Goal: Task Accomplishment & Management: Complete application form

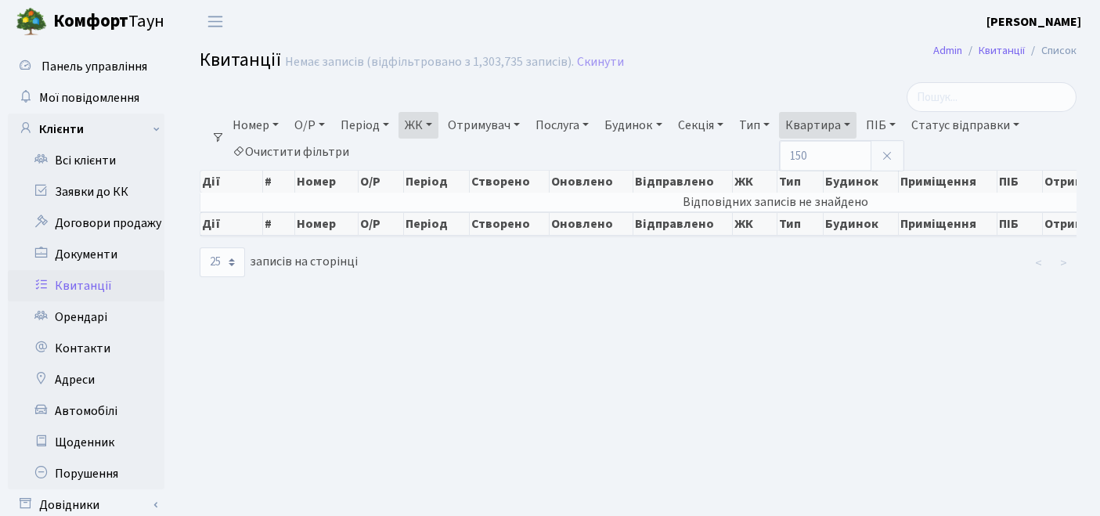
select select "25"
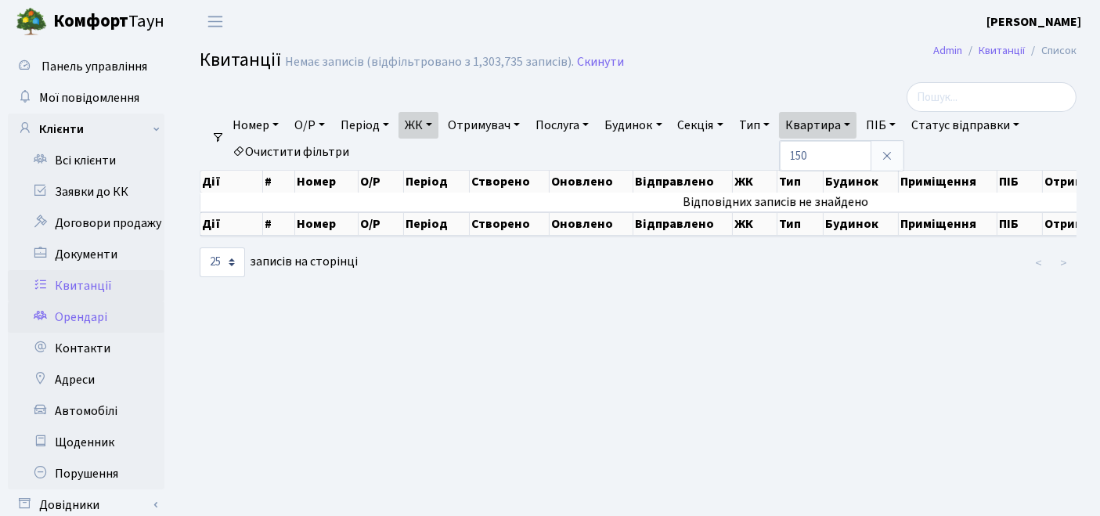
click at [77, 317] on link "Орендарі" at bounding box center [86, 316] width 157 height 31
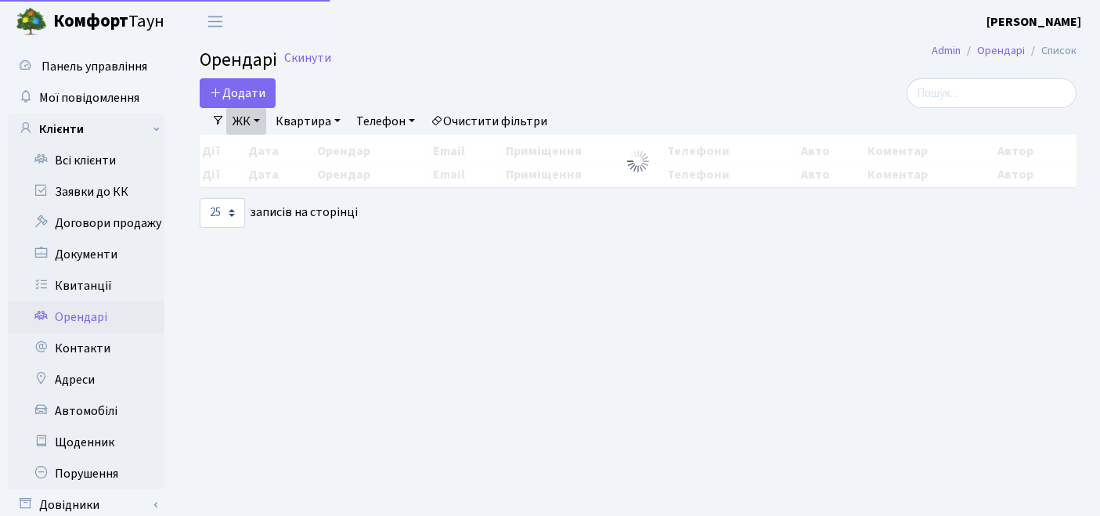
select select "25"
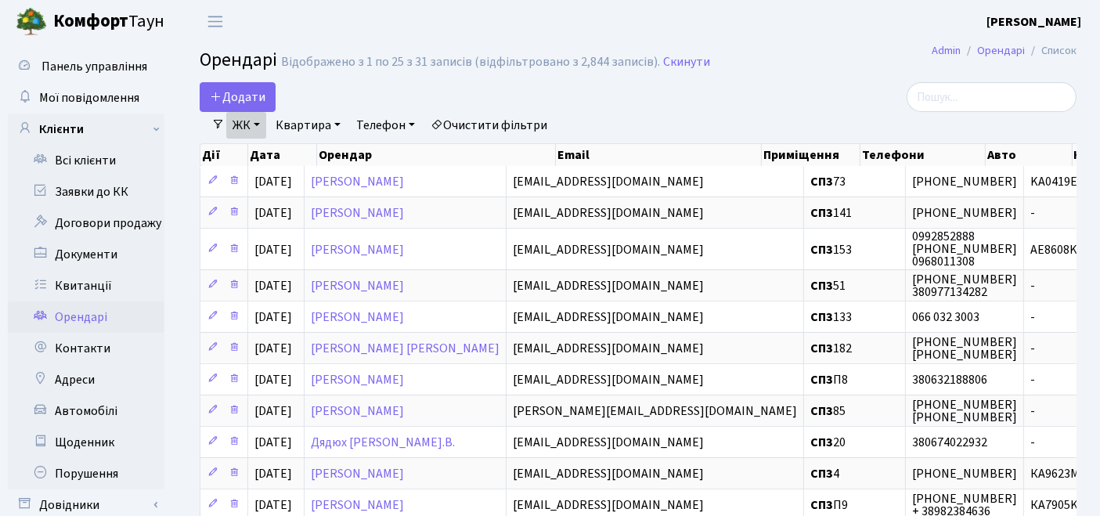
click at [520, 123] on link "Очистити фільтри" at bounding box center [488, 125] width 129 height 27
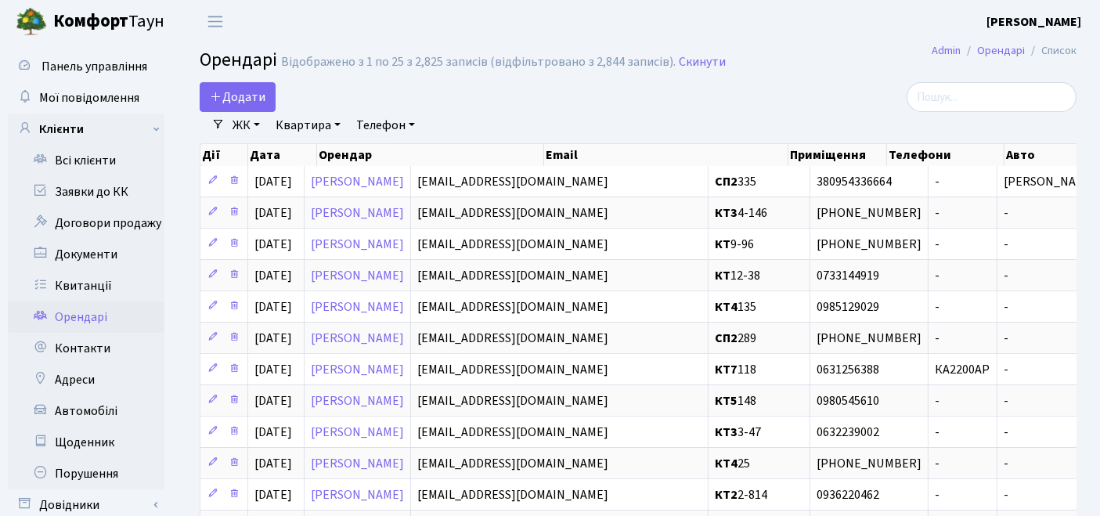
click at [257, 127] on link "ЖК" at bounding box center [246, 125] width 40 height 27
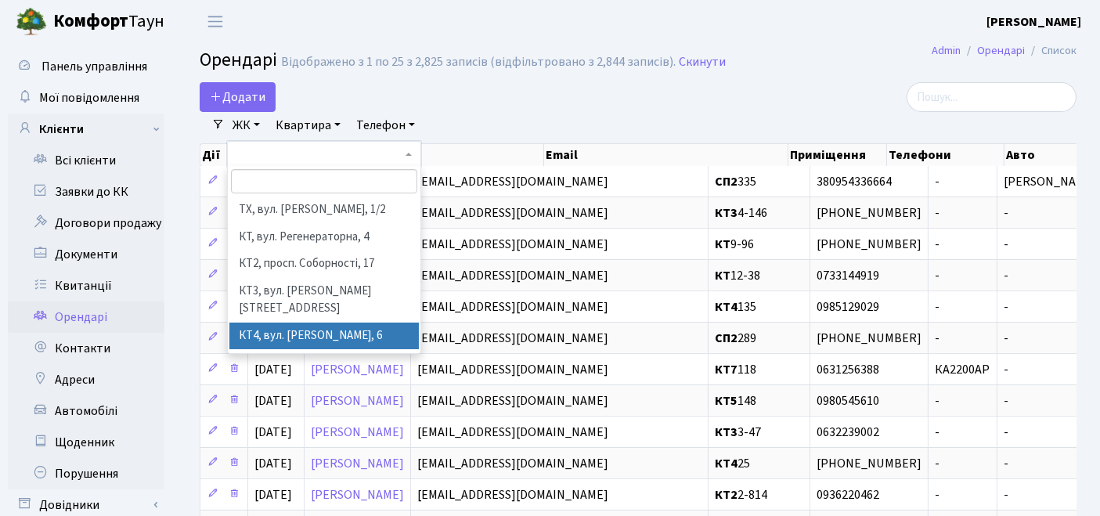
click at [272, 322] on li "КТ4, вул. [PERSON_NAME], 6" at bounding box center [324, 335] width 190 height 27
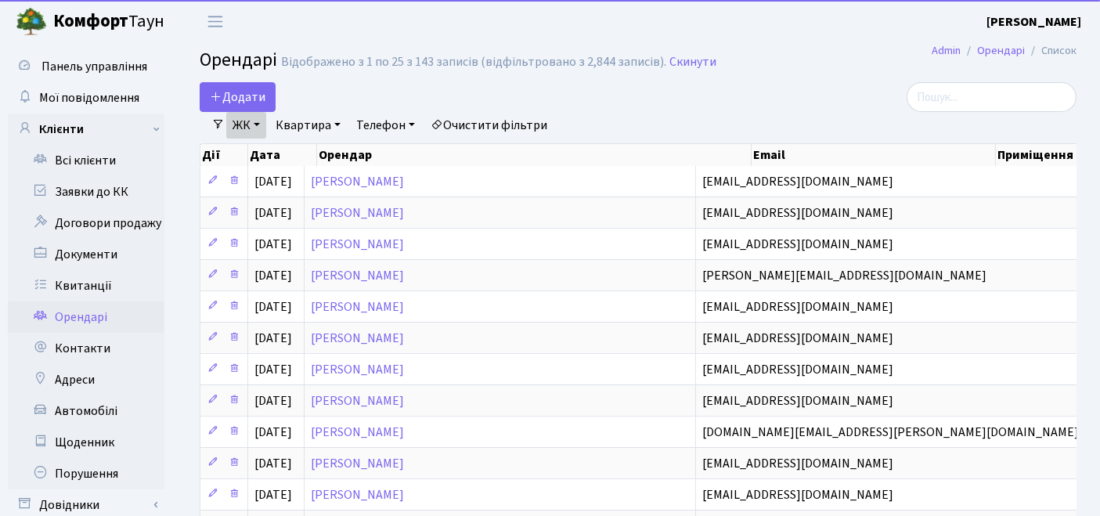
click at [305, 117] on link "Квартира" at bounding box center [307, 125] width 77 height 27
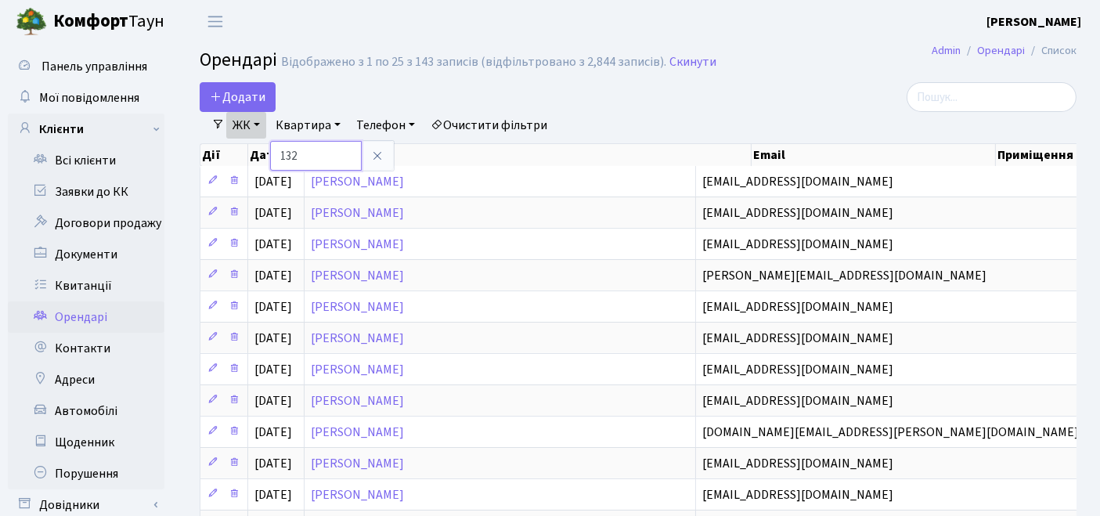
type input "132"
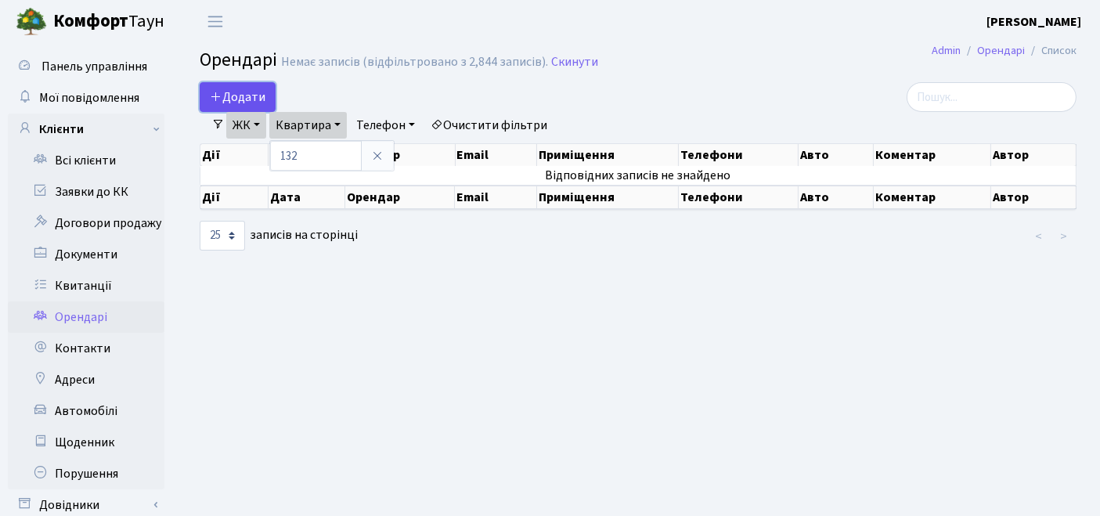
click at [223, 95] on span "Додати" at bounding box center [238, 96] width 56 height 17
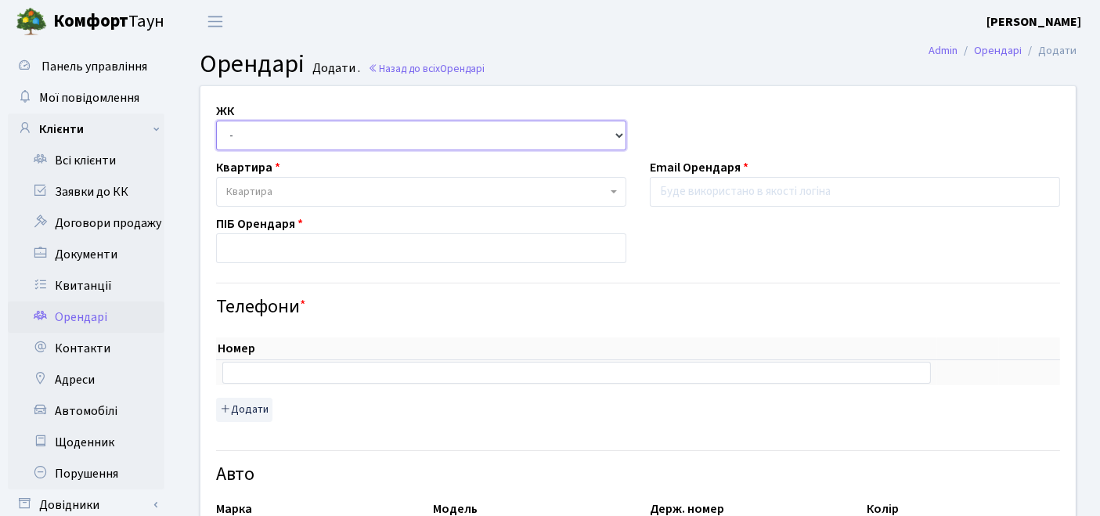
click at [333, 140] on select "- ТХ, вул. Ділова, 1/2 КТ, вул. Регенераторна, 4 КТ2, просп. Соборності, 17 КТ3…" at bounding box center [421, 136] width 410 height 30
select select "302"
click at [216, 121] on select "- ТХ, вул. Ділова, 1/2 КТ, вул. Регенераторна, 4 КТ2, просп. Соборності, 17 КТ3…" at bounding box center [421, 136] width 410 height 30
click at [306, 192] on span "Квартира" at bounding box center [416, 192] width 380 height 16
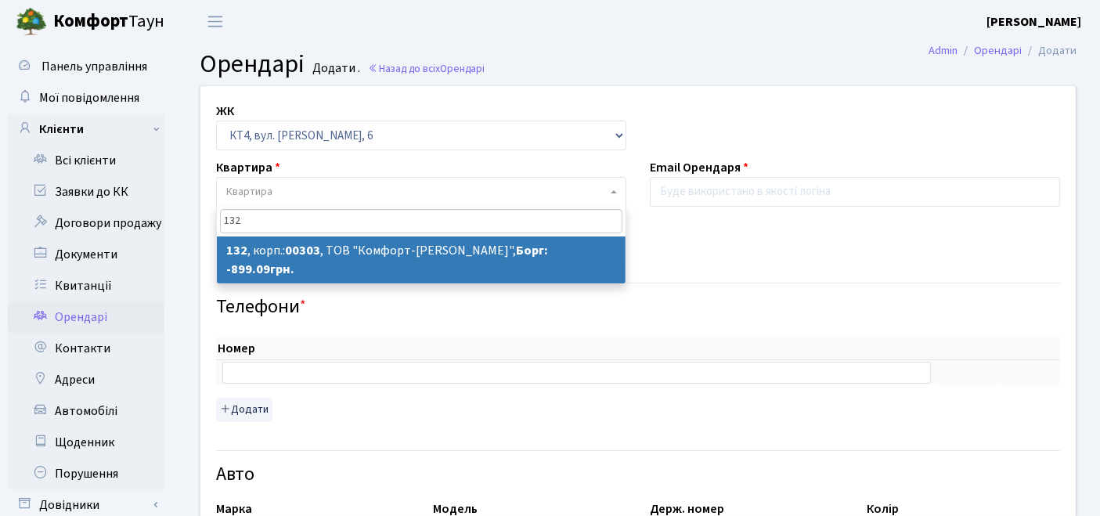
type input "132"
select select "16858"
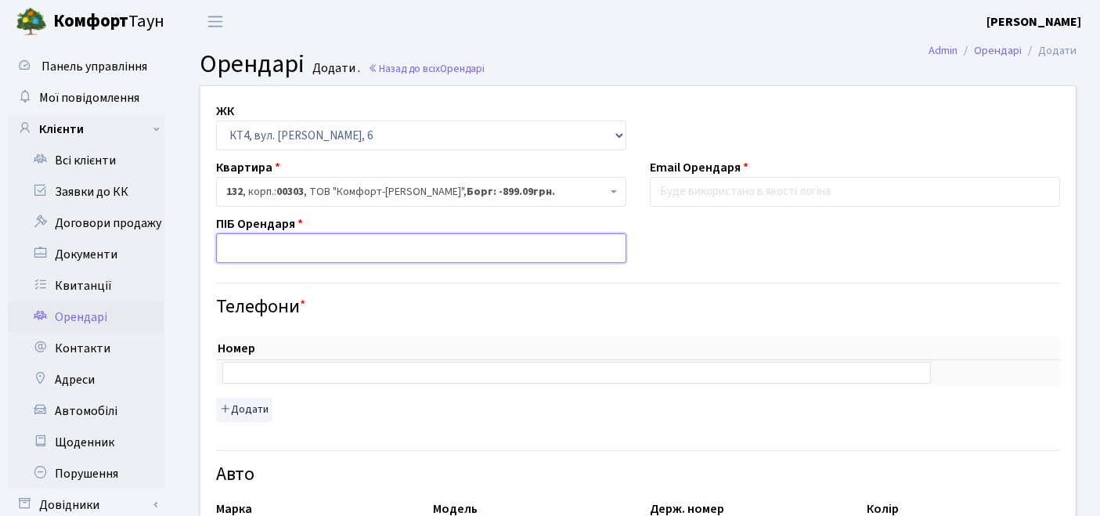
click at [304, 247] on input "text" at bounding box center [421, 248] width 410 height 30
type input "L"
type input "Дорочинська Тетяна В'ячеславівна"
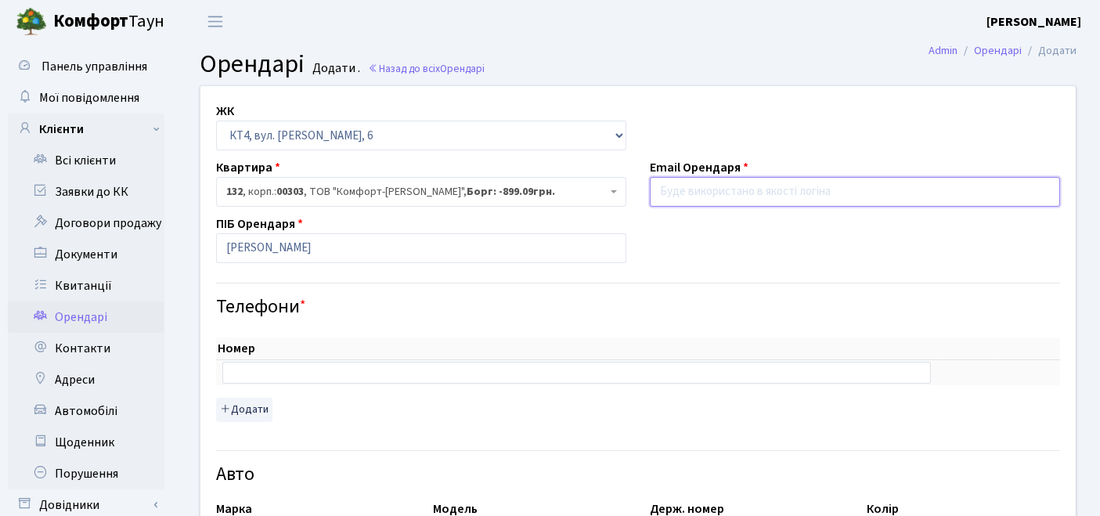
click at [687, 195] on input "email" at bounding box center [855, 192] width 410 height 30
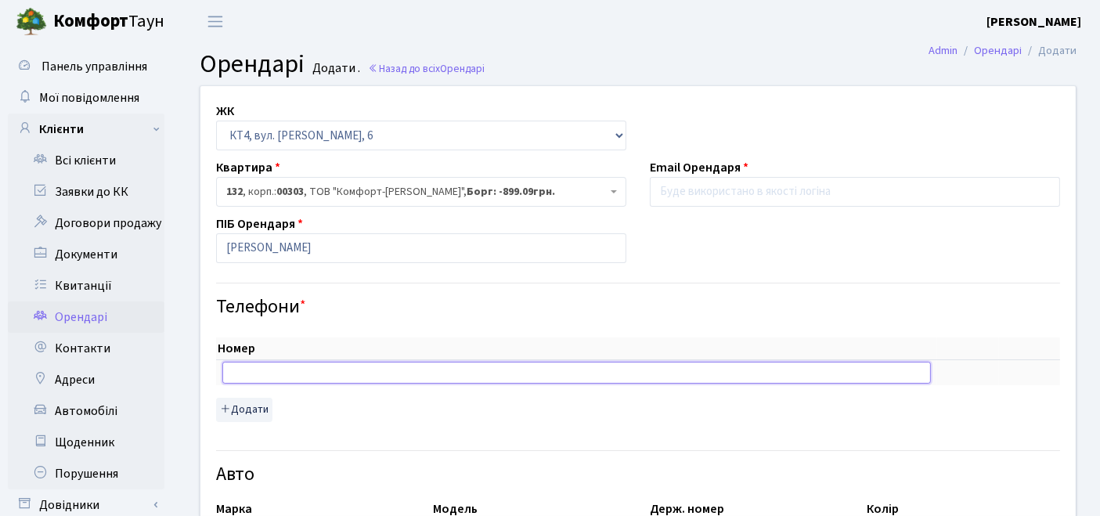
click at [345, 380] on input "text" at bounding box center [576, 373] width 708 height 22
type input "+"
paste input "[PHONE_NUMBER]"
type input "[PHONE_NUMBER]"
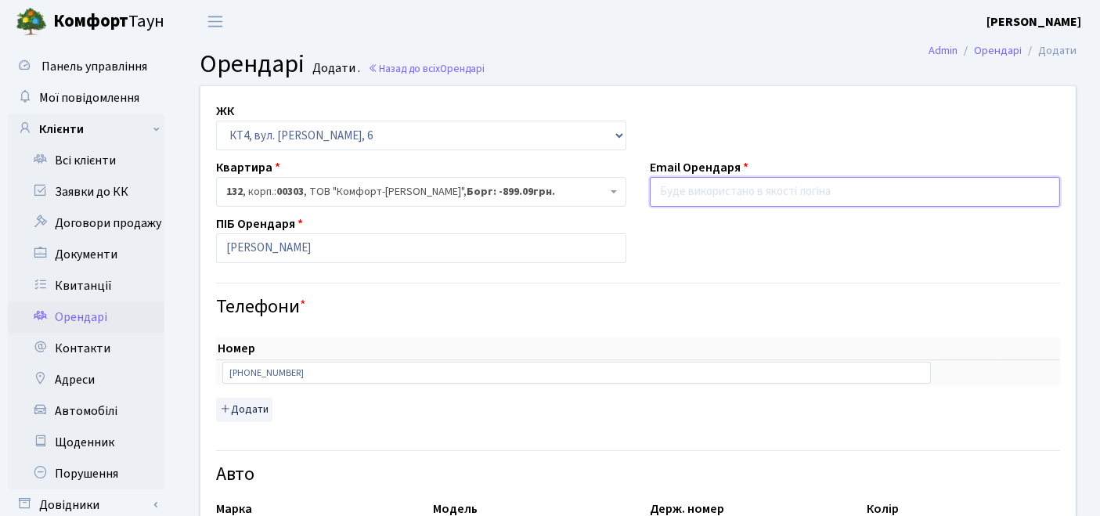
click at [689, 184] on input "email" at bounding box center [855, 192] width 410 height 30
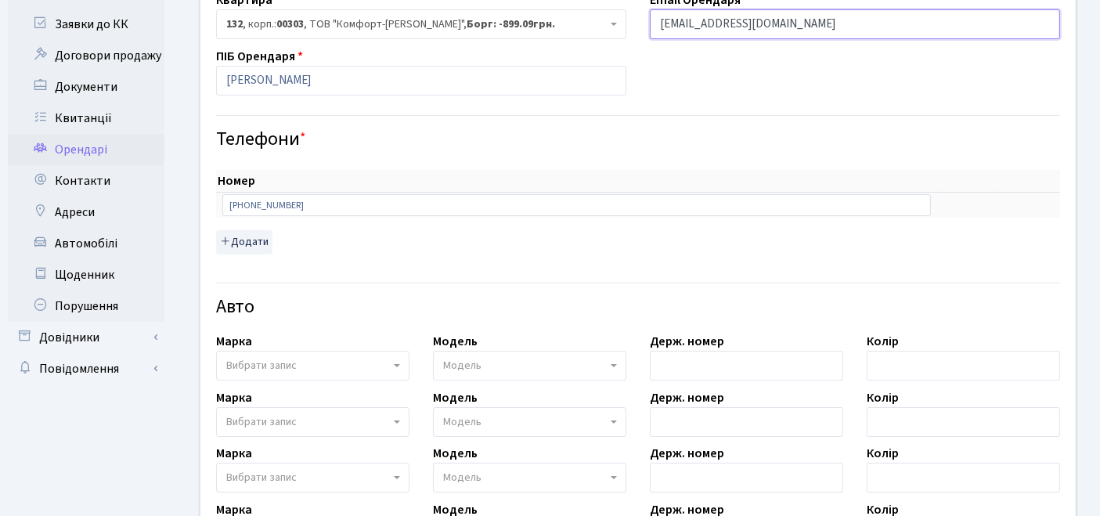
scroll to position [174, 0]
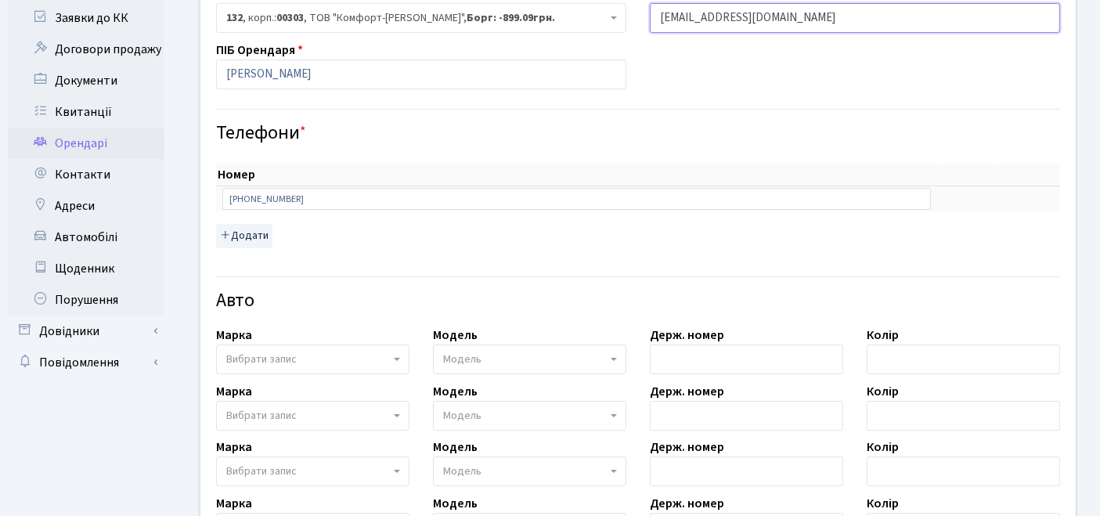
type input "[EMAIL_ADDRESS][DOMAIN_NAME]"
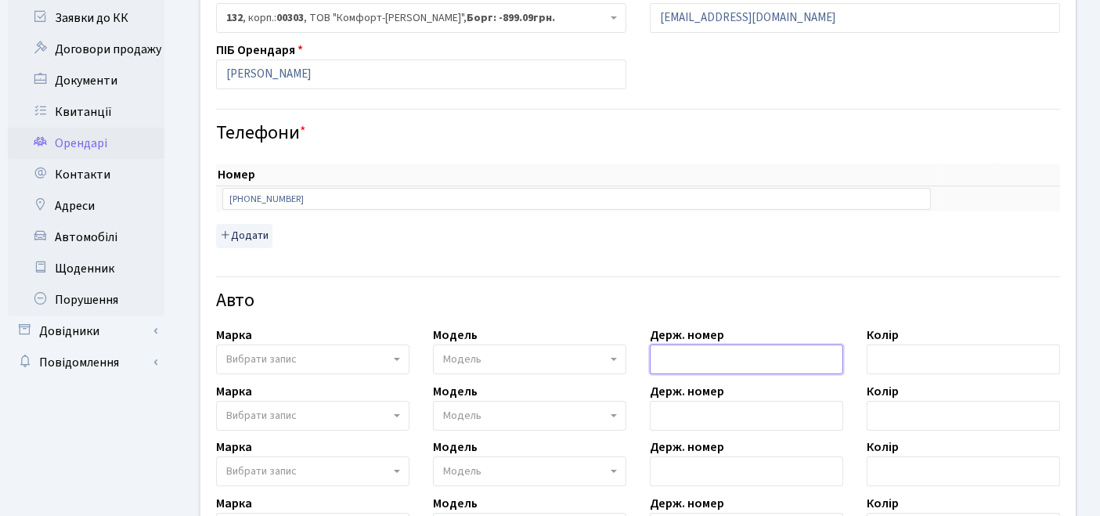
click at [704, 351] on input "text" at bounding box center [746, 359] width 193 height 30
paste input "AA1330HO"
type input "AA1330HO"
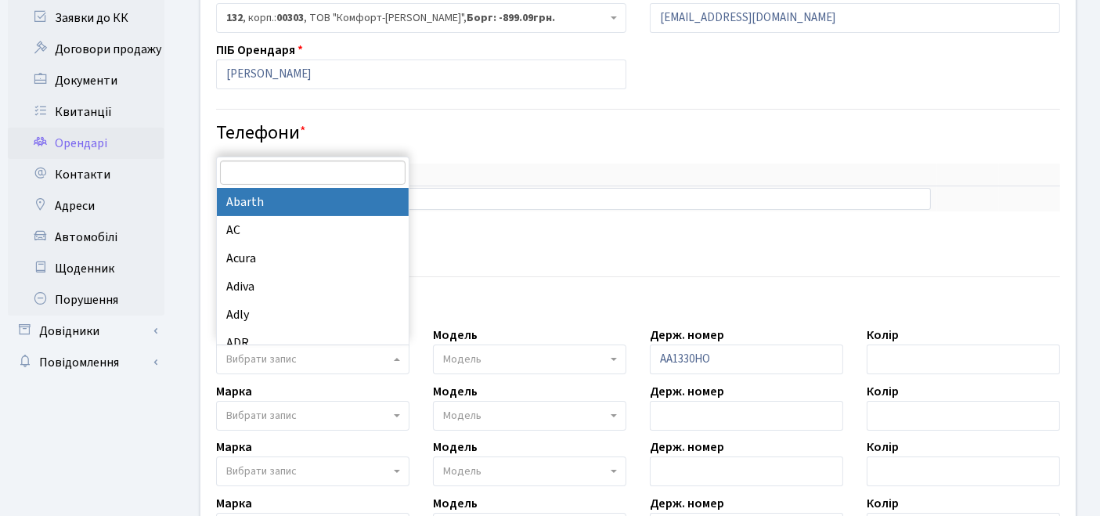
click at [285, 357] on span "Вибрати запис" at bounding box center [261, 359] width 70 height 16
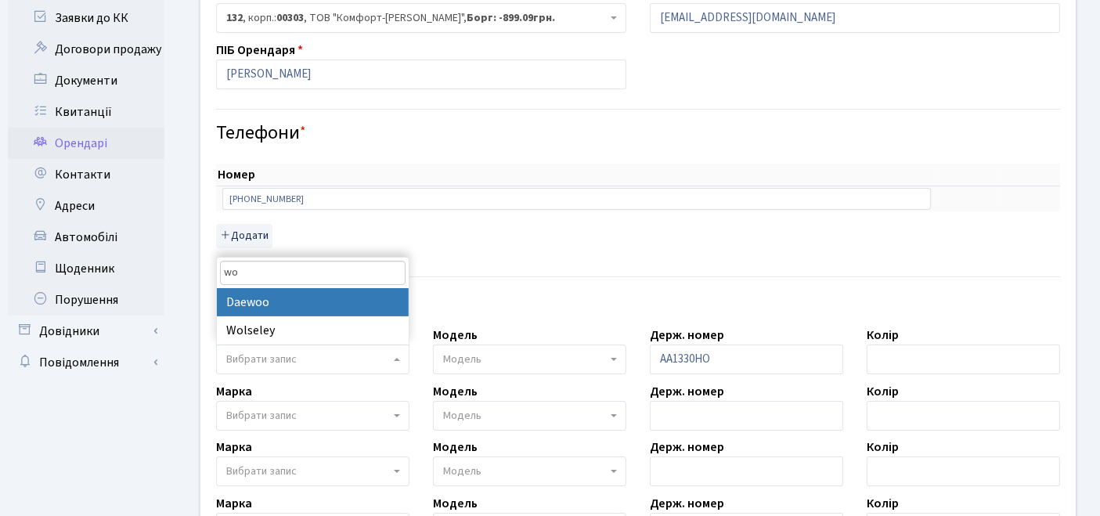
type input "w"
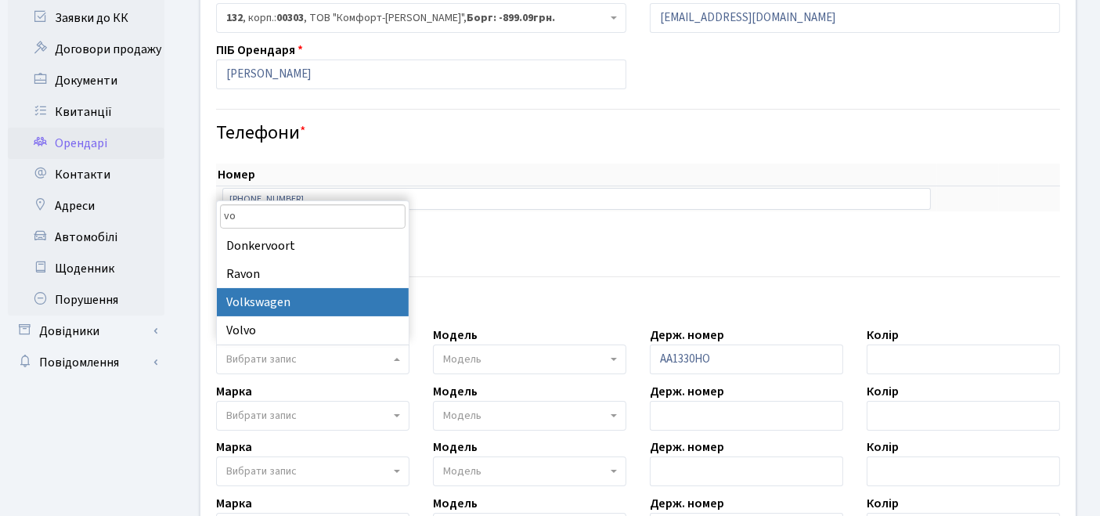
type input "vo"
select select "134"
select select
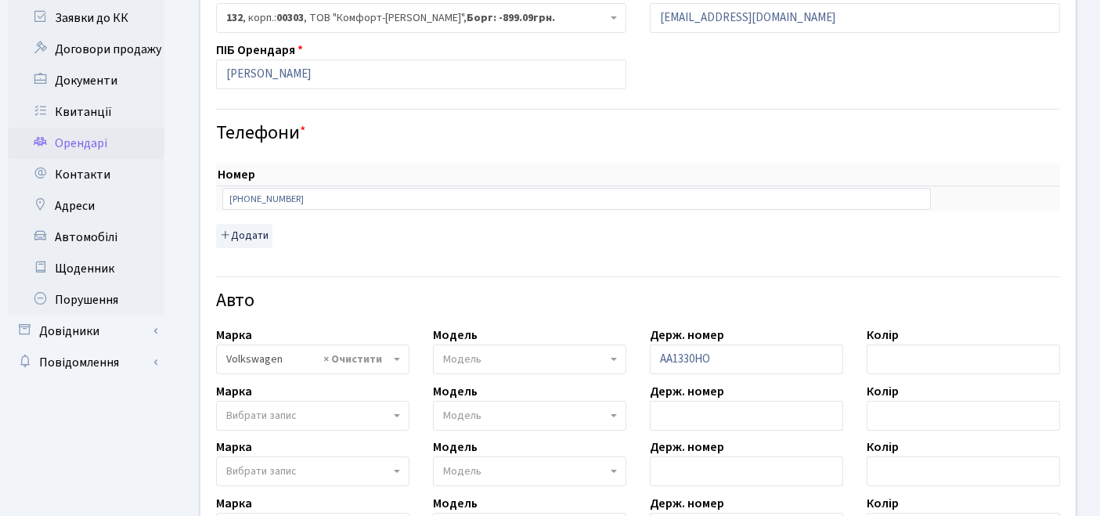
click at [465, 363] on span "Модель" at bounding box center [462, 359] width 38 height 16
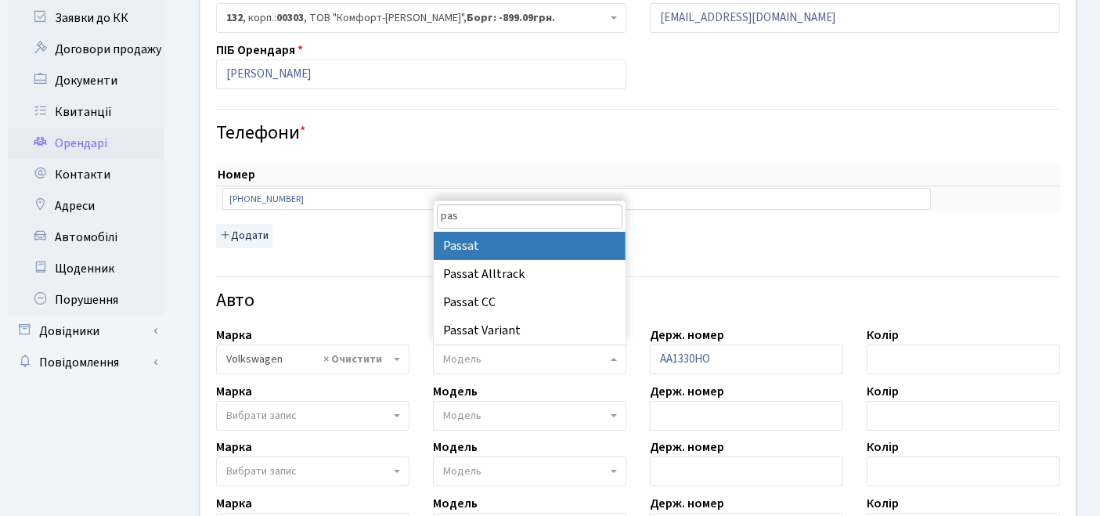
type input "pas"
select select "2477"
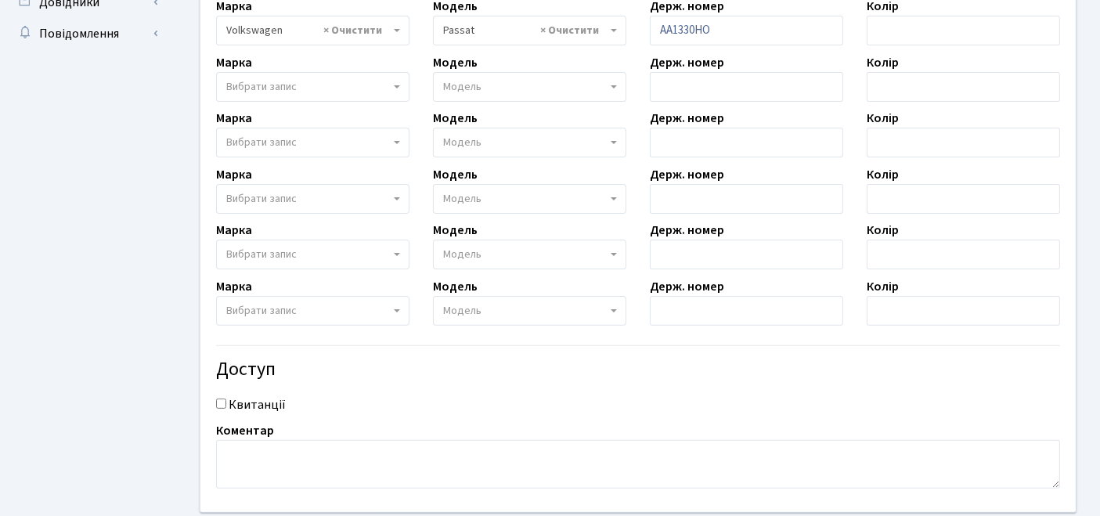
scroll to position [592, 0]
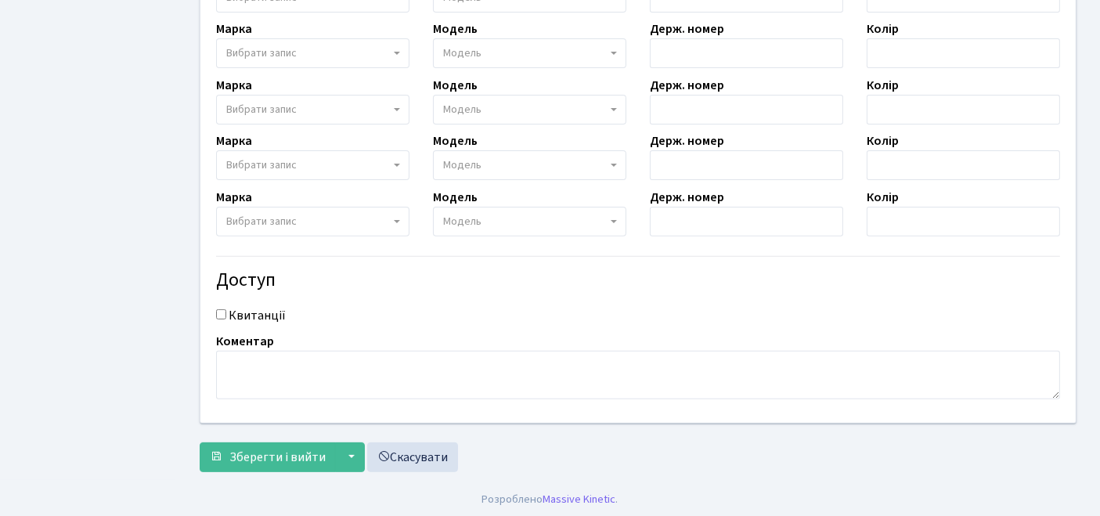
click at [217, 309] on input "Квитанції" at bounding box center [221, 314] width 10 height 10
checkbox input "true"
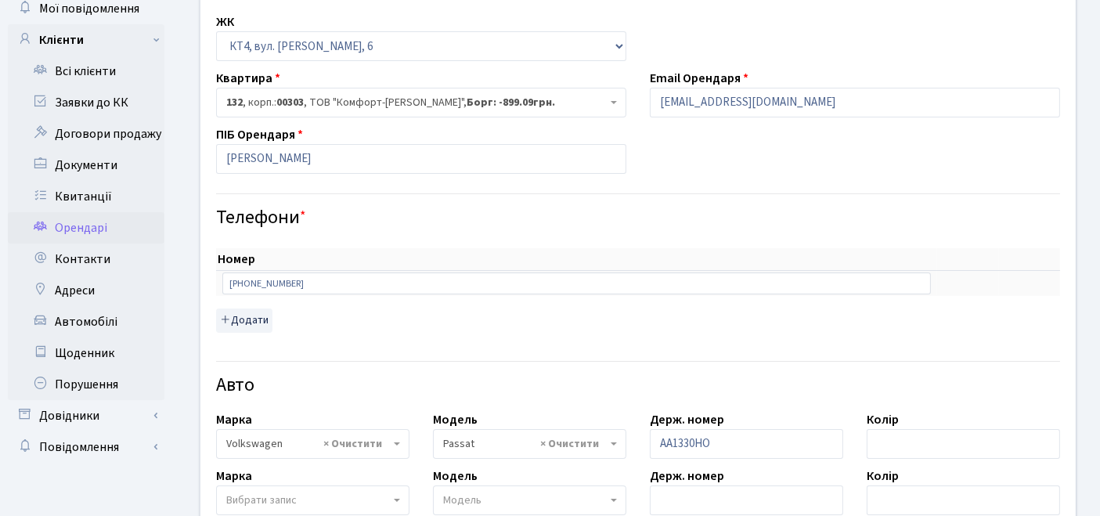
scroll to position [0, 0]
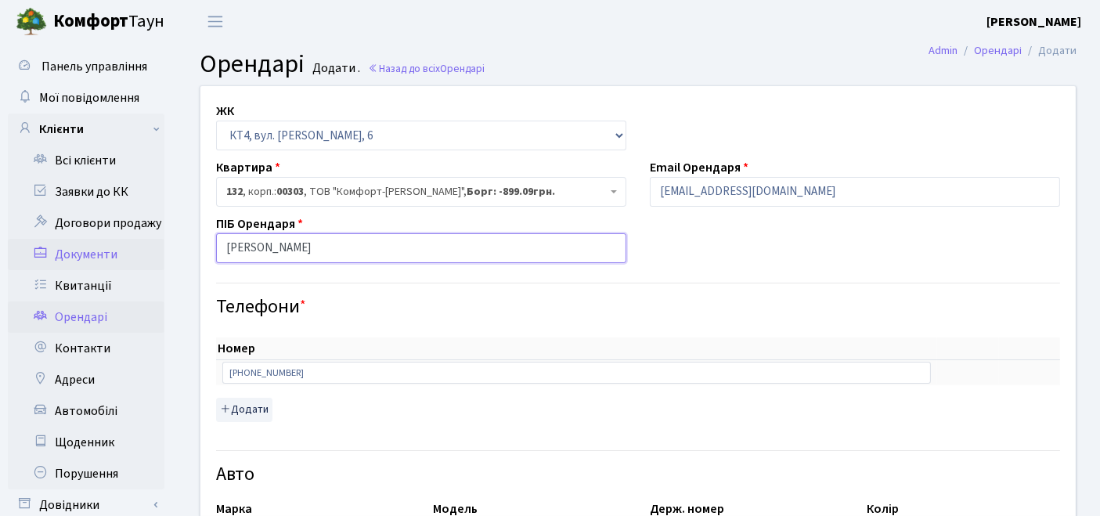
drag, startPoint x: 437, startPoint y: 244, endPoint x: 116, endPoint y: 262, distance: 321.4
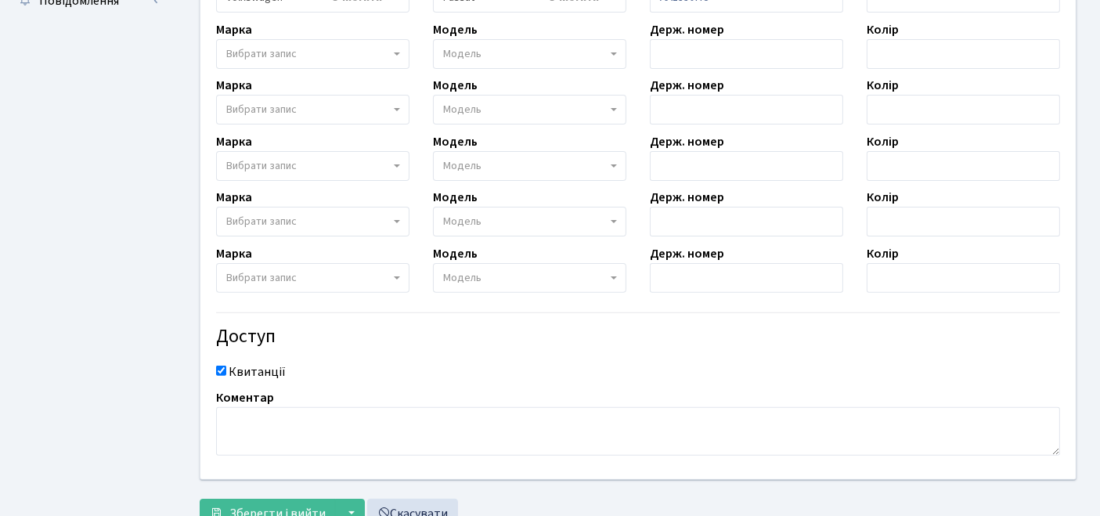
scroll to position [592, 0]
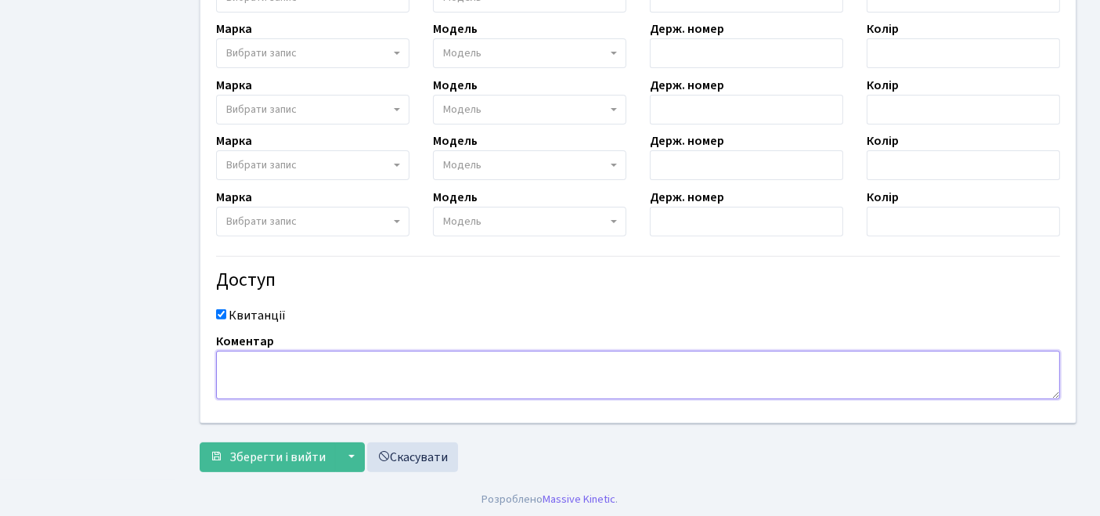
click at [287, 361] on textarea at bounding box center [638, 375] width 844 height 49
paste textarea "[PERSON_NAME]"
type textarea "[PERSON_NAME]"
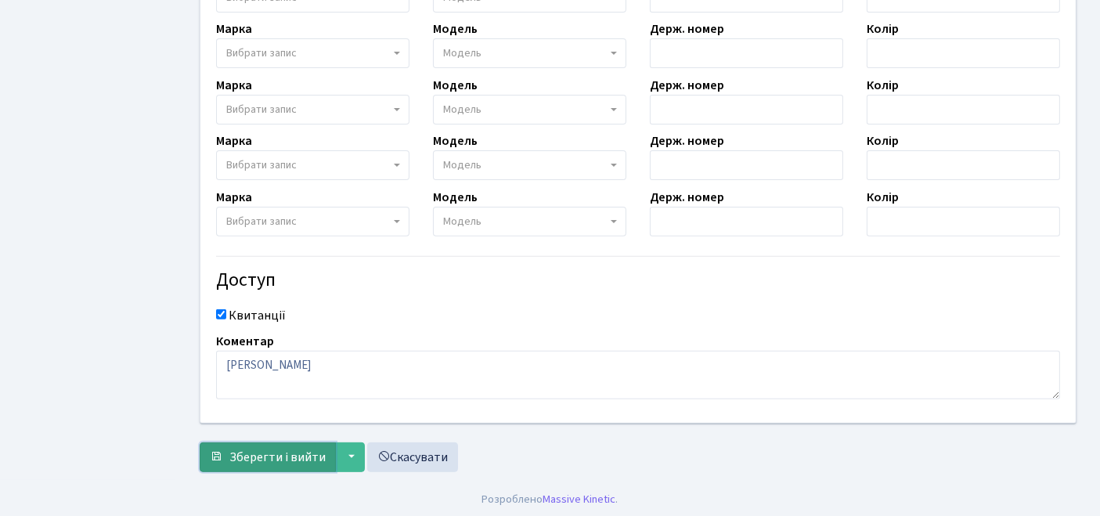
click at [292, 462] on span "Зберегти і вийти" at bounding box center [277, 456] width 96 height 17
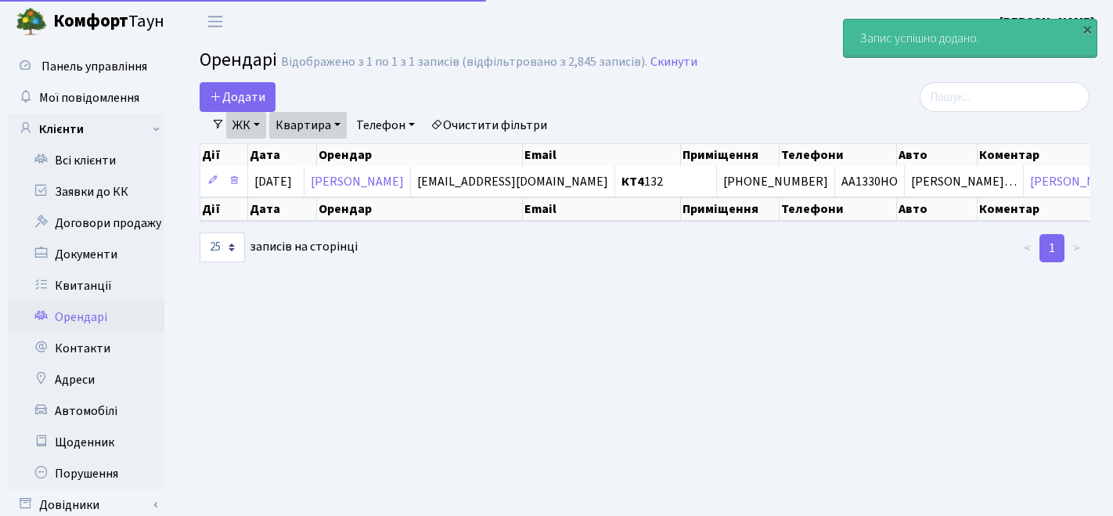
select select "25"
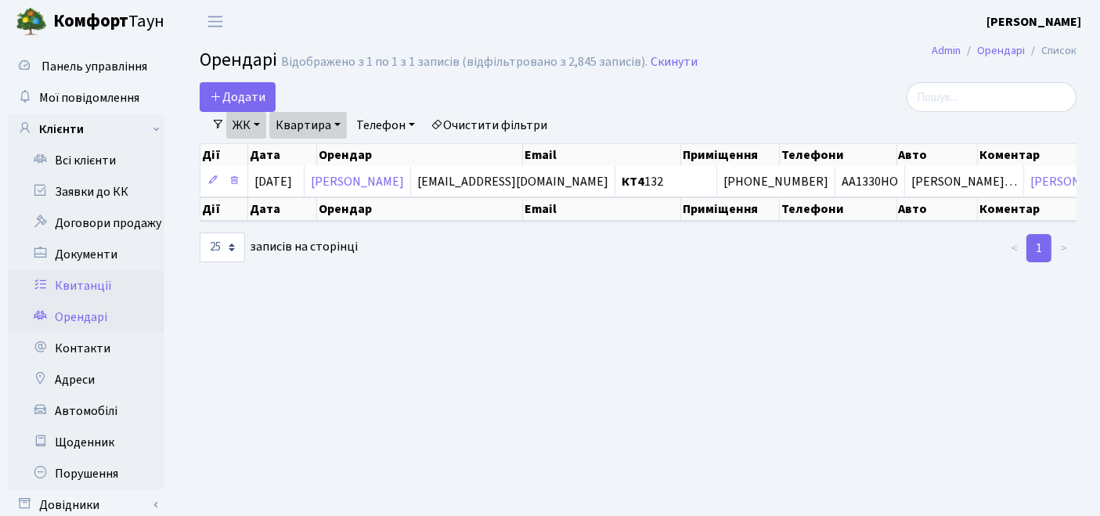
click at [89, 273] on link "Квитанції" at bounding box center [86, 285] width 157 height 31
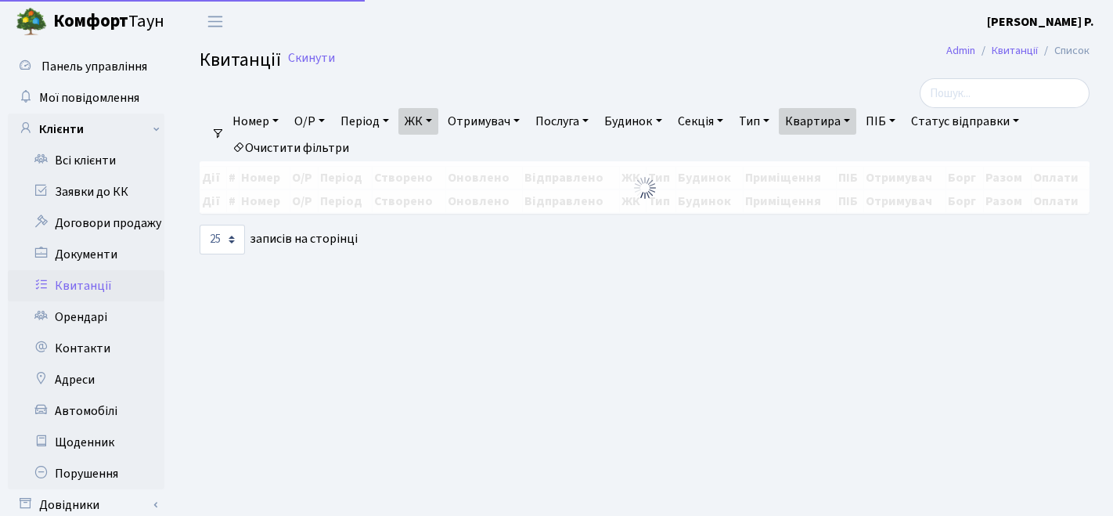
select select "25"
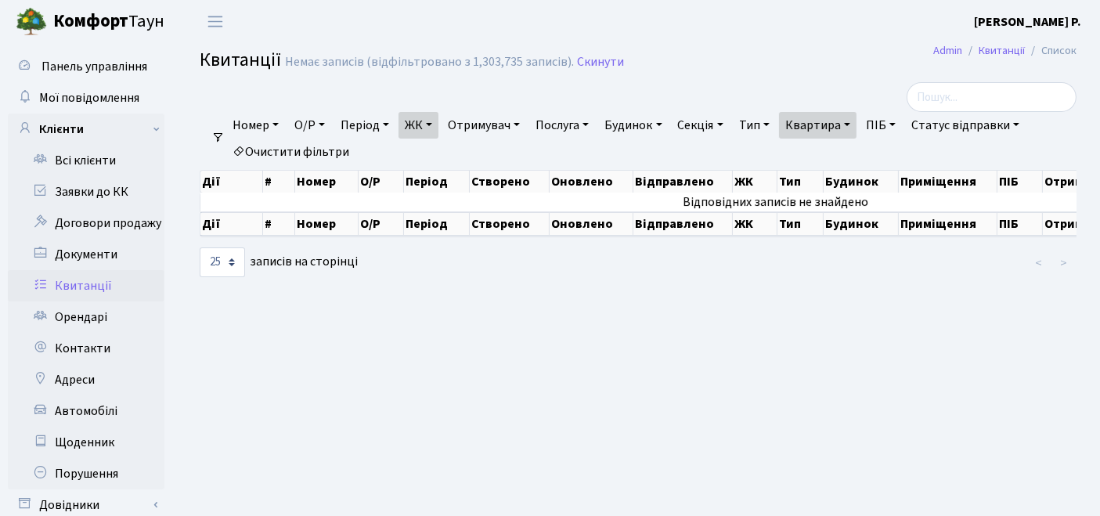
click at [312, 149] on link "Очистити фільтри" at bounding box center [290, 152] width 129 height 27
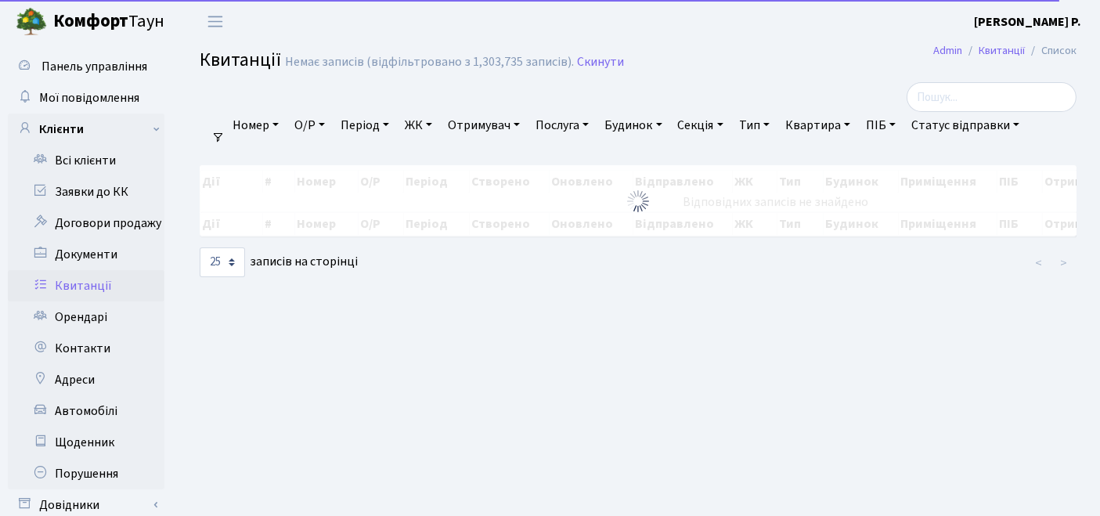
click at [424, 125] on link "ЖК" at bounding box center [418, 125] width 40 height 27
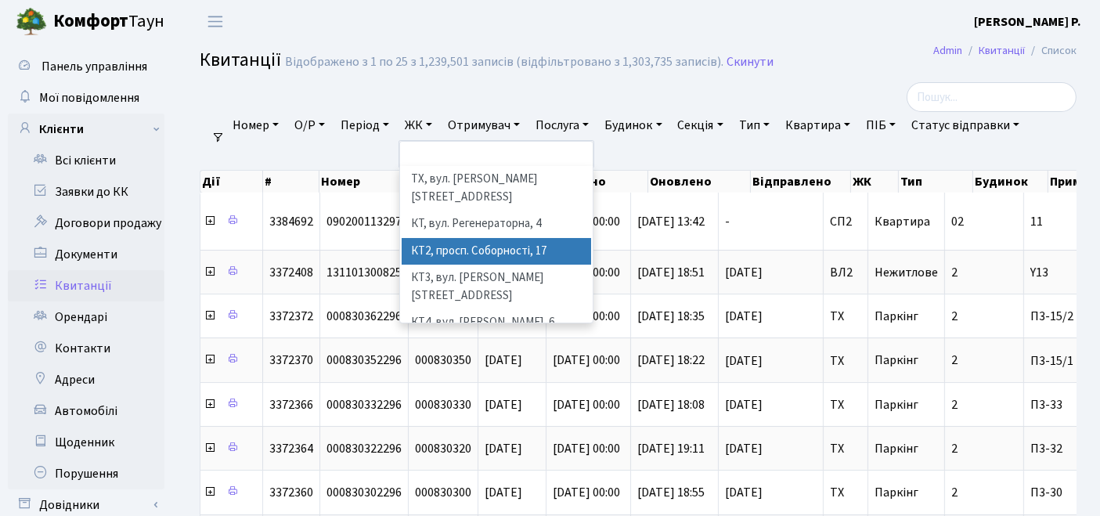
drag, startPoint x: 452, startPoint y: 229, endPoint x: 740, endPoint y: 146, distance: 299.0
click at [452, 238] on li "КТ2, просп. Соборності, 17" at bounding box center [497, 251] width 190 height 27
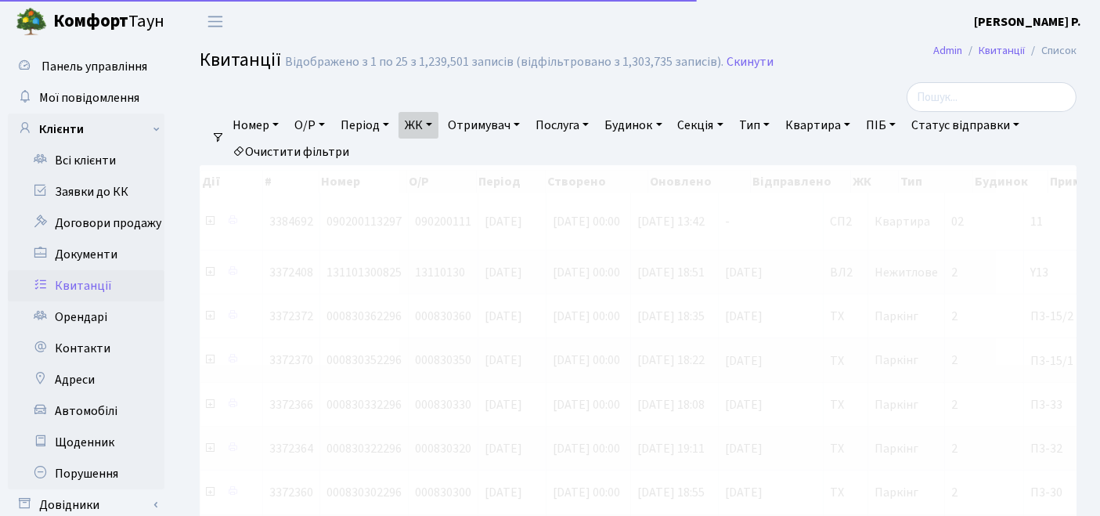
click at [837, 129] on link "Квартира" at bounding box center [817, 125] width 77 height 27
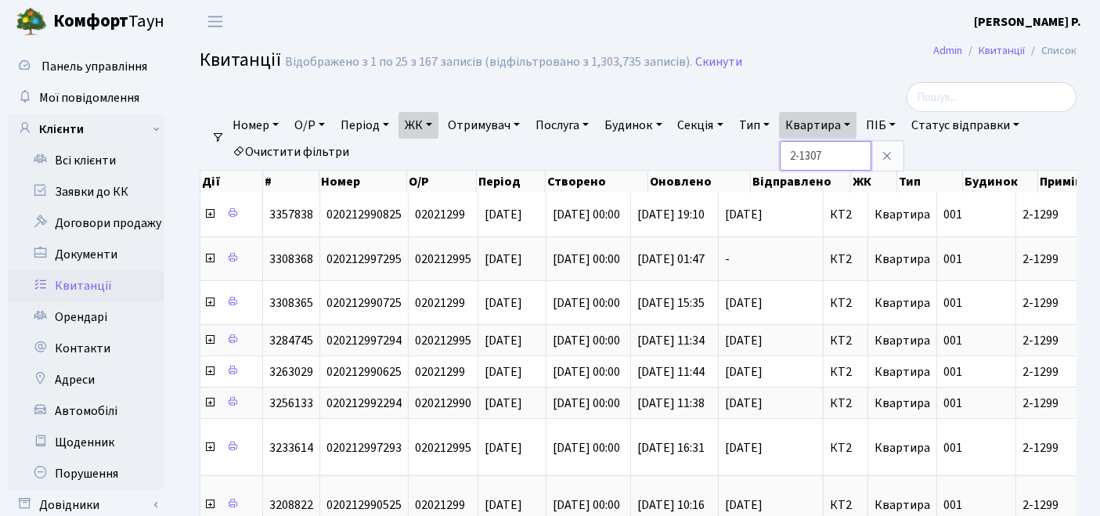
type input "2-1307"
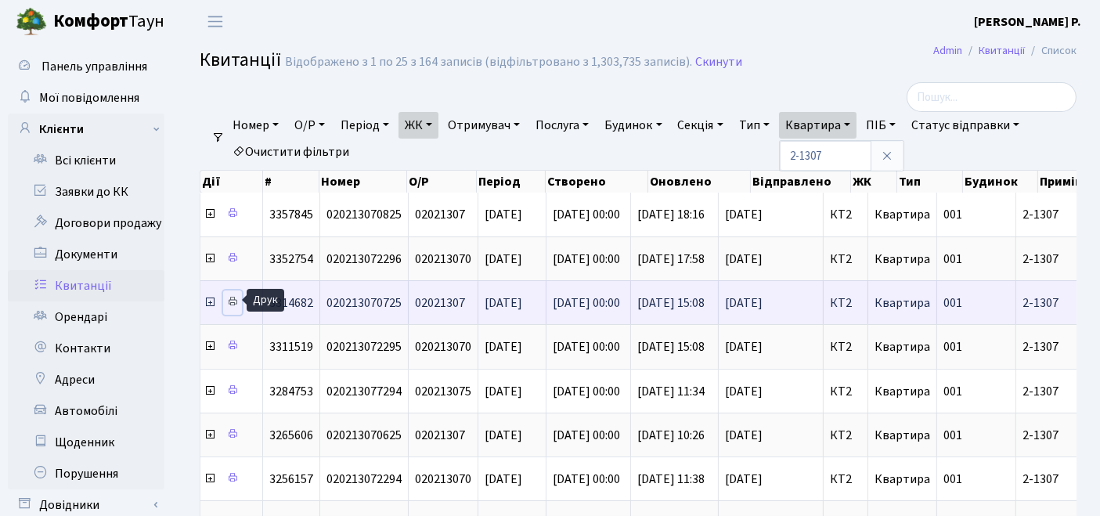
click at [233, 296] on icon at bounding box center [232, 301] width 11 height 11
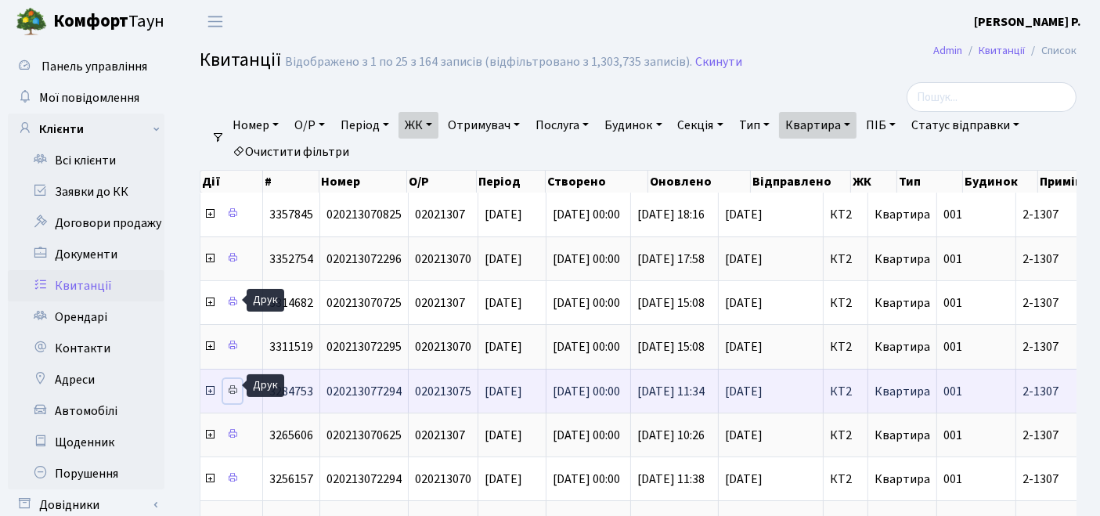
click at [229, 384] on icon at bounding box center [232, 389] width 11 height 11
